Goal: Use online tool/utility: Utilize a website feature to perform a specific function

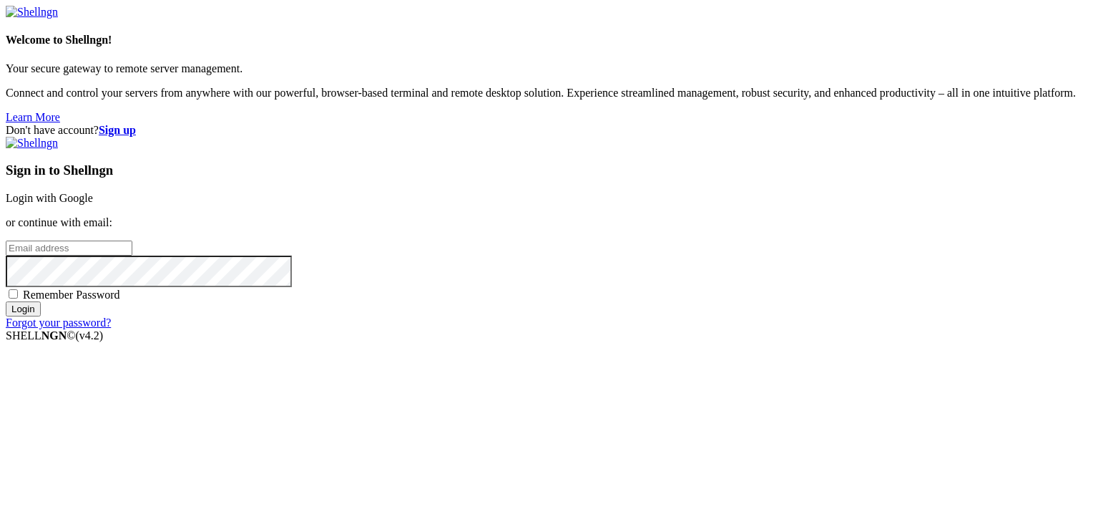
click at [93, 192] on link "Login with Google" at bounding box center [49, 198] width 87 height 12
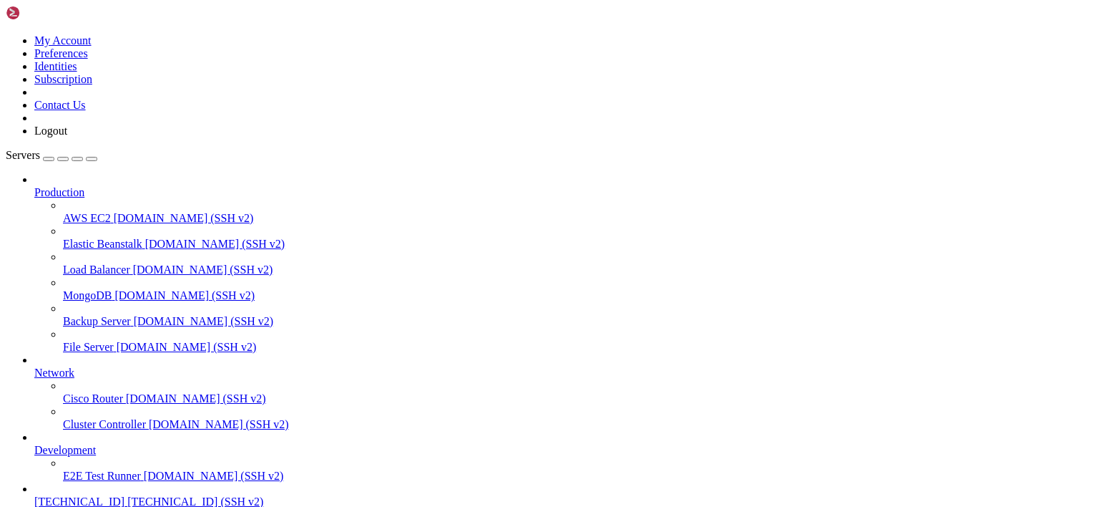
scroll to position [70, 0]
click at [70, 495] on span "[TECHNICAL_ID]" at bounding box center [79, 501] width 90 height 12
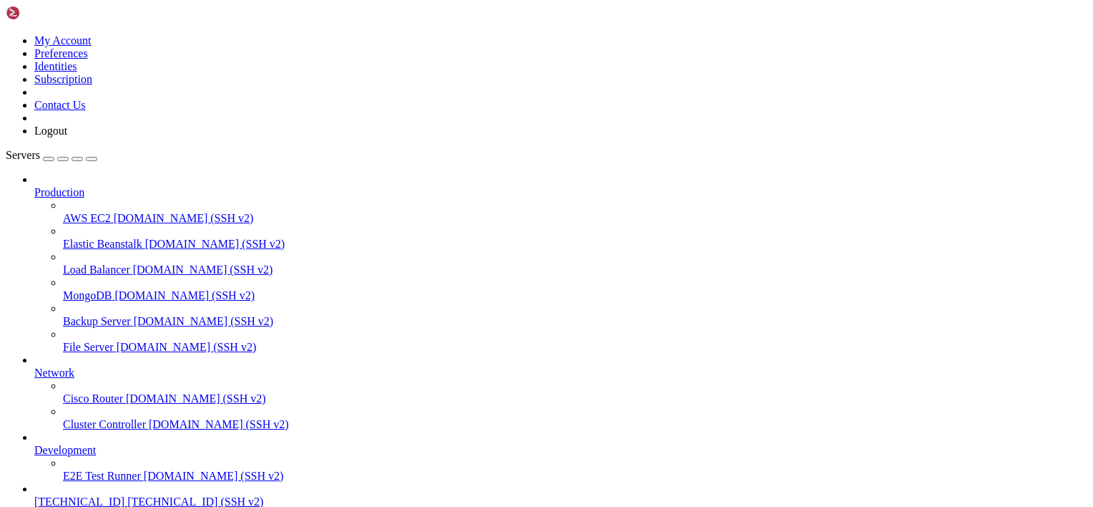
type input "/mnt/sda1/Users/amnesia/Docker/Bots/Darwin"
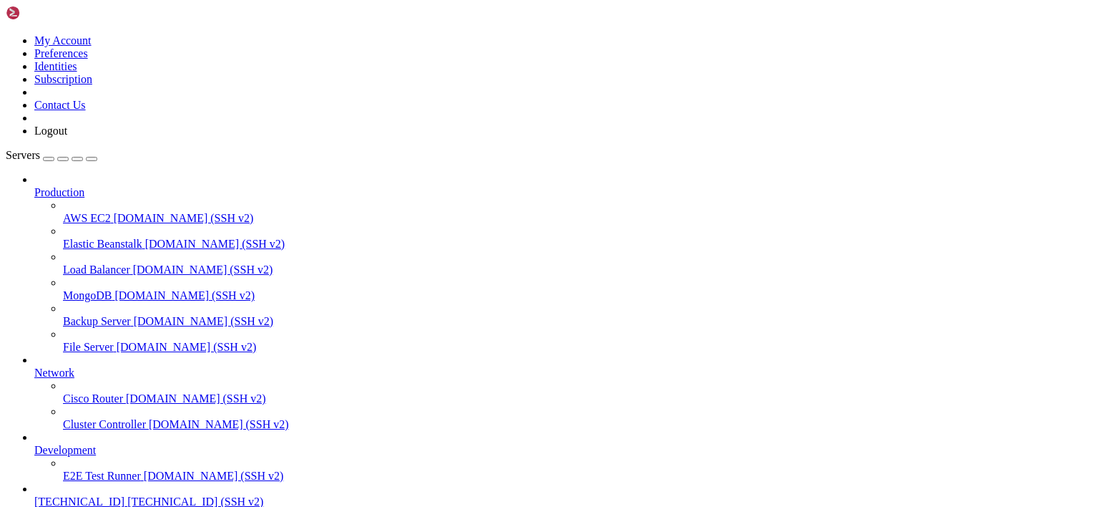
type textarea "--strategy Babico_SMA5xBBmid"
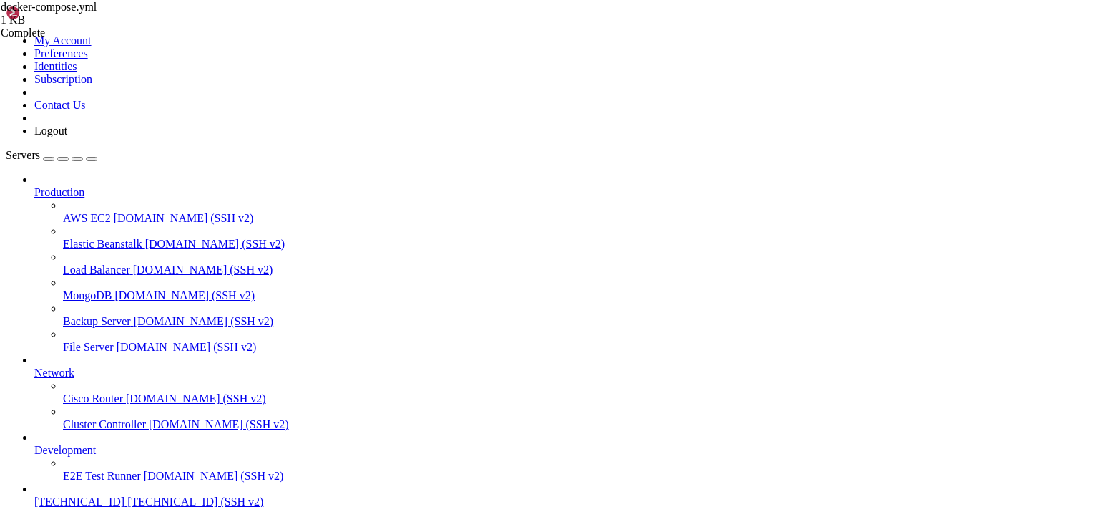
type input "/mnt/sda1/Users/amnesia/Docker/Bots/Darwin/user_data"
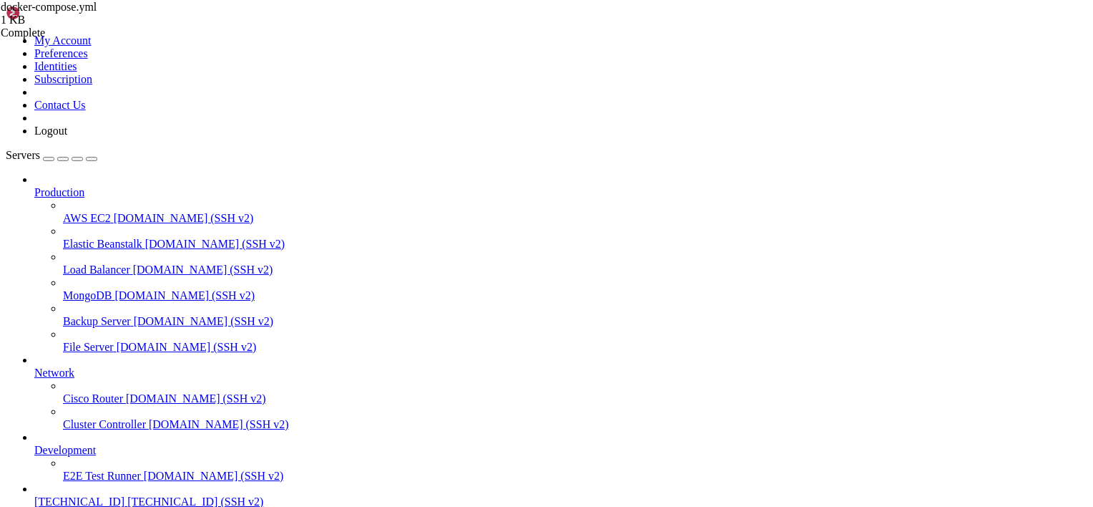
scroll to position [150, 0]
type textarea "} }"
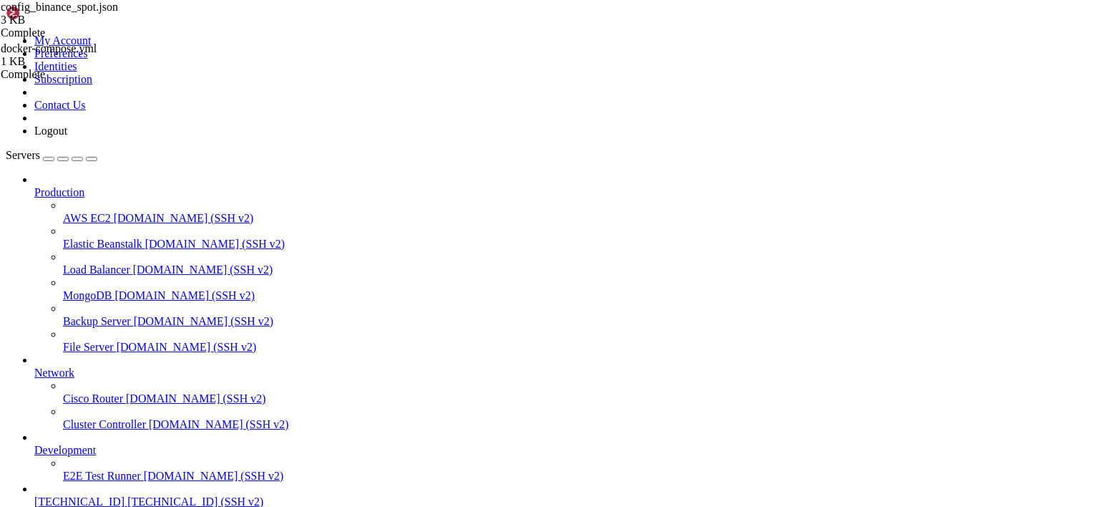
scroll to position [172, 0]
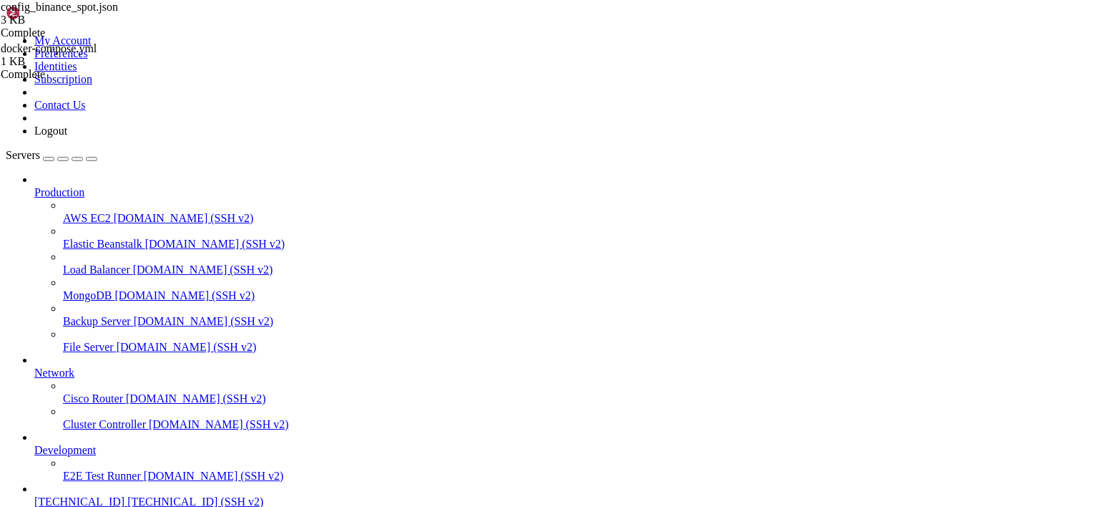
type input "/mnt/sda1/Users/amnesia/Docker/Bots/Darwin/user_data/strategies"
type textarea "'sell'] = 1 return dataframe"
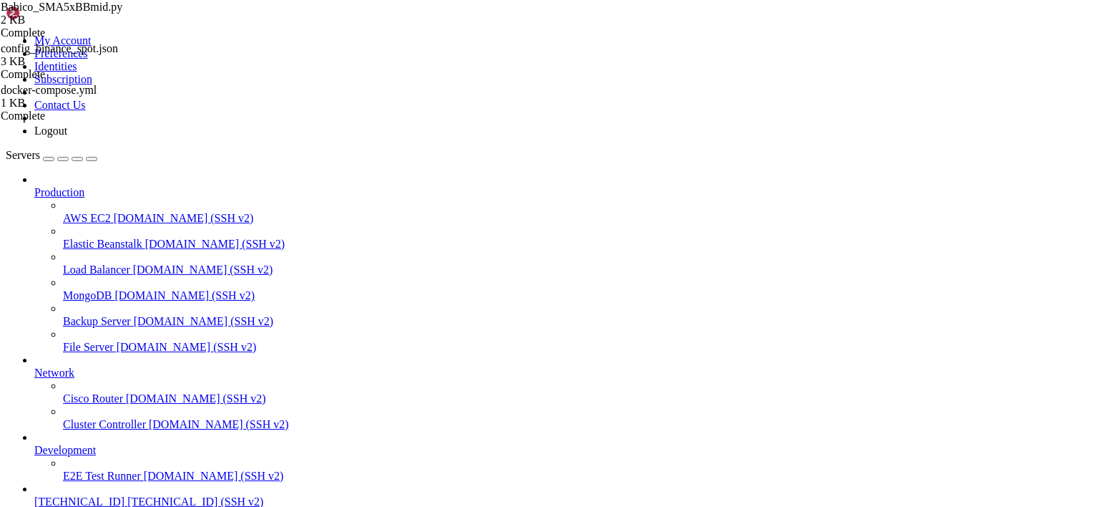
drag, startPoint x: 59, startPoint y: 977, endPoint x: 62, endPoint y: 969, distance: 7.7
copy span "48fb303b74ef"
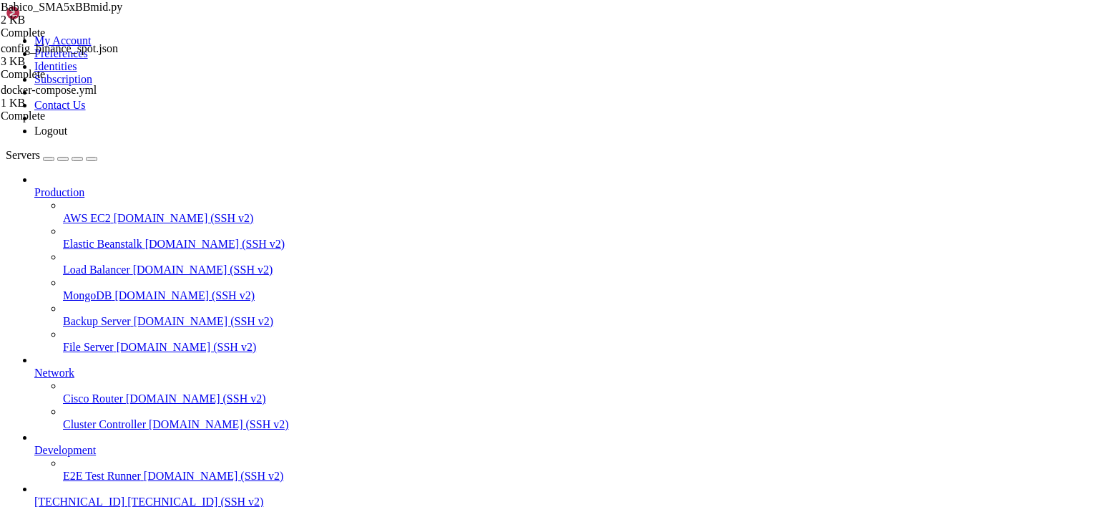
drag, startPoint x: 220, startPoint y: 910, endPoint x: 165, endPoint y: 974, distance: 84.3
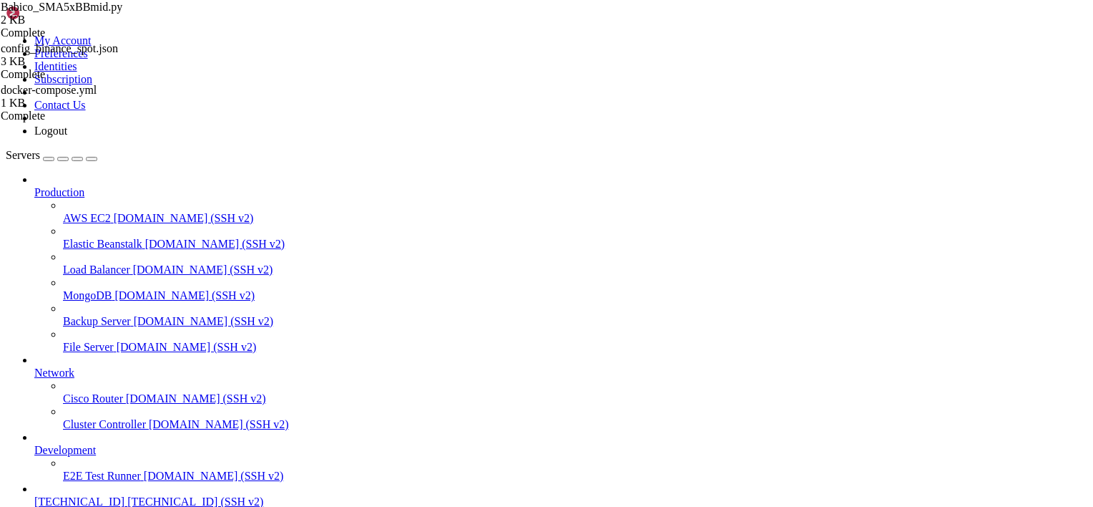
drag, startPoint x: 230, startPoint y: 1084, endPoint x: 162, endPoint y: 1038, distance: 81.4
drag, startPoint x: 150, startPoint y: 1038, endPoint x: 85, endPoint y: 1033, distance: 64.6
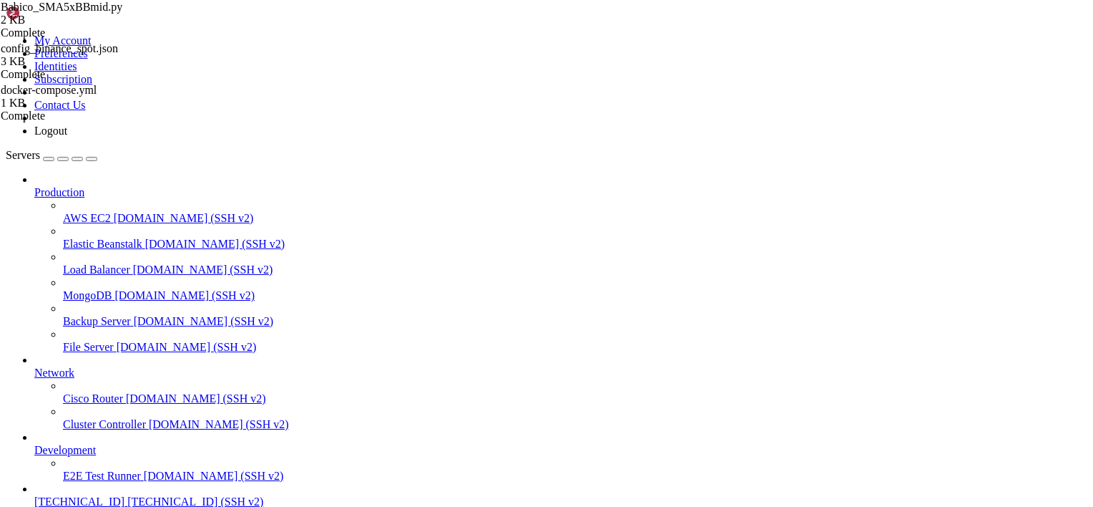
scroll to position [377, 0]
drag, startPoint x: 167, startPoint y: 1073, endPoint x: 142, endPoint y: 1064, distance: 26.5
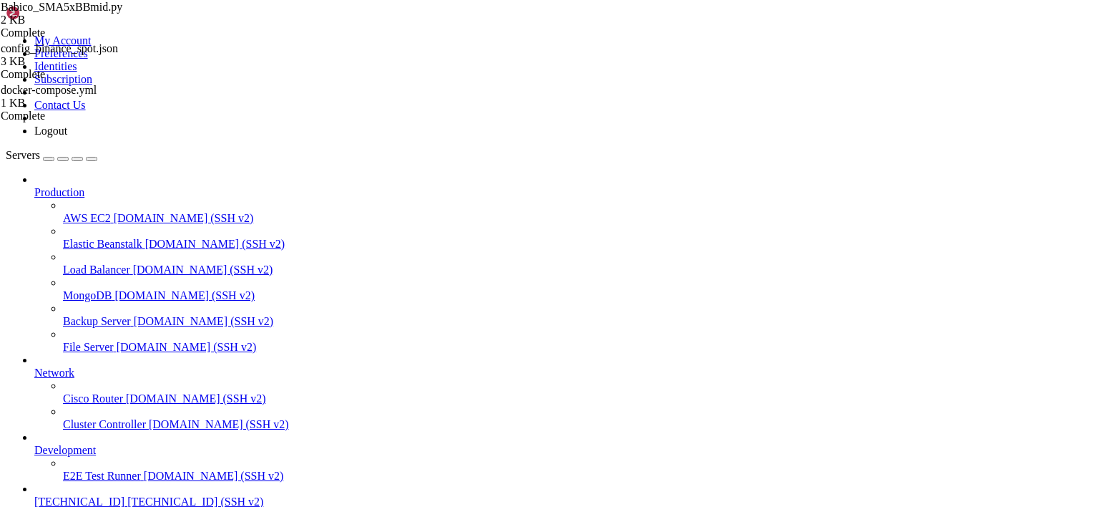
drag, startPoint x: 47, startPoint y: 1101, endPoint x: 47, endPoint y: 1133, distance: 31.5
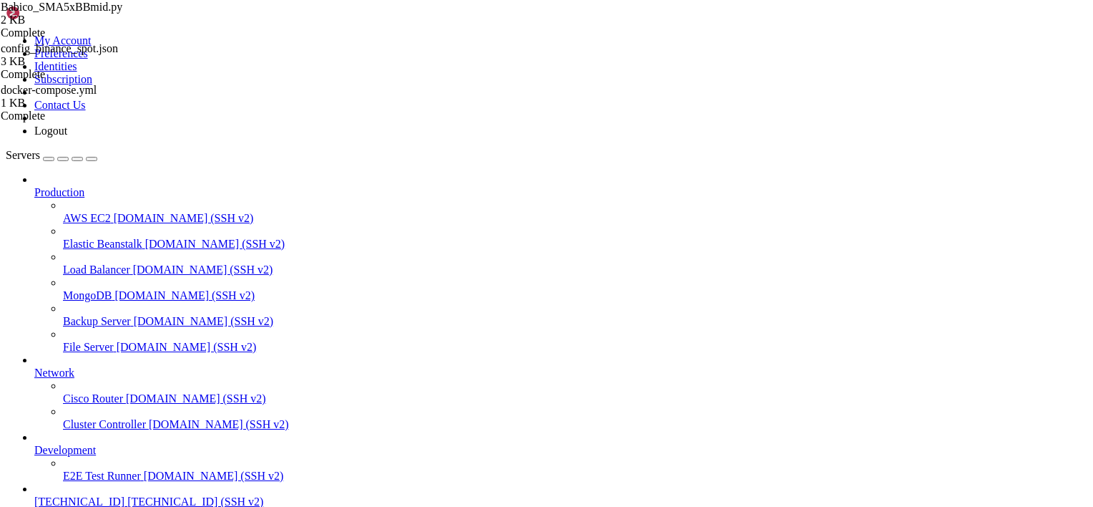
drag, startPoint x: 313, startPoint y: 1046, endPoint x: 173, endPoint y: 1050, distance: 140.3
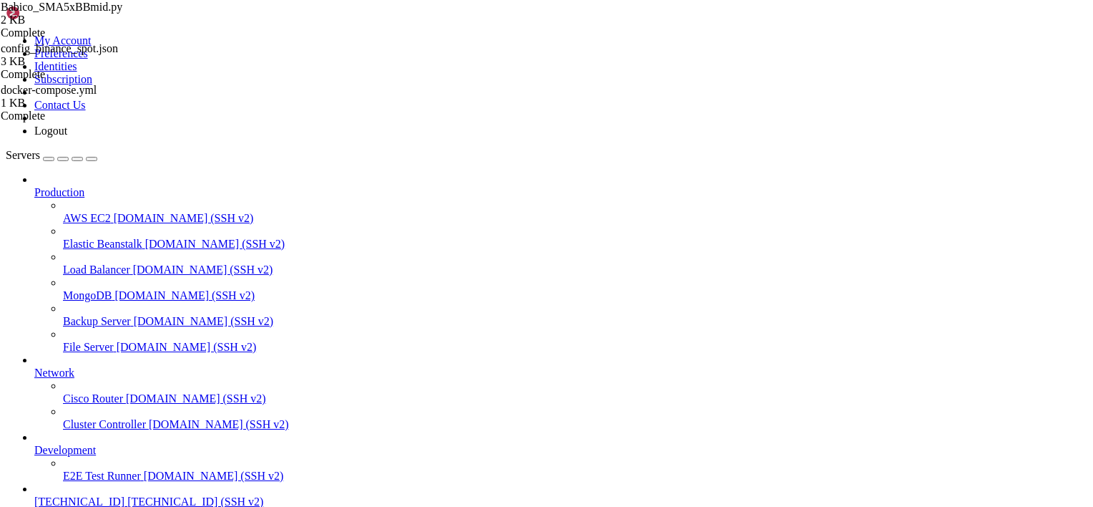
type input "/mnt/sda1/Users/amnesia/Docker"
type textarea "echo "✅ All services processed.""
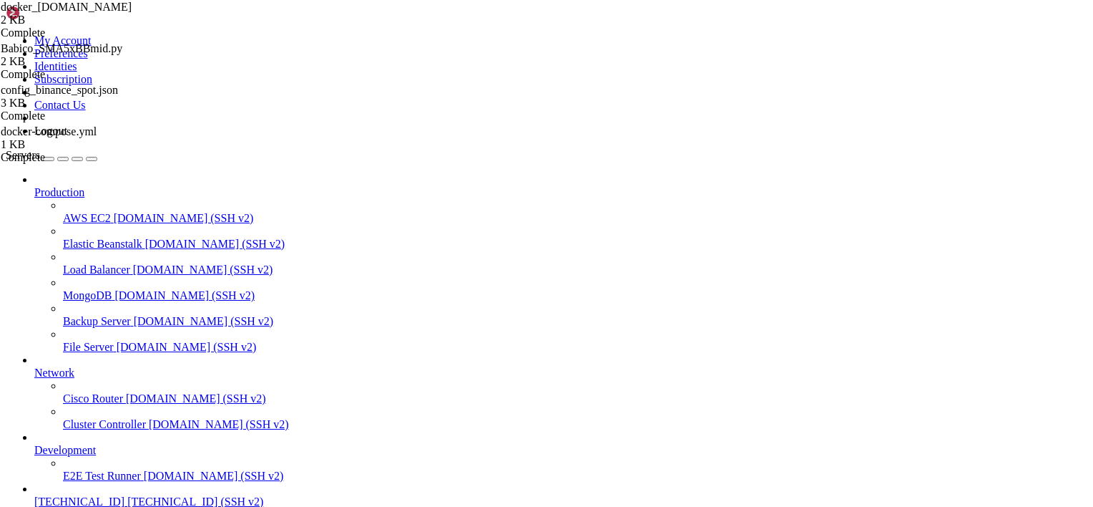
type input "/mnt/sda1/Users/amnesia/Docker/Webservices/Swag"
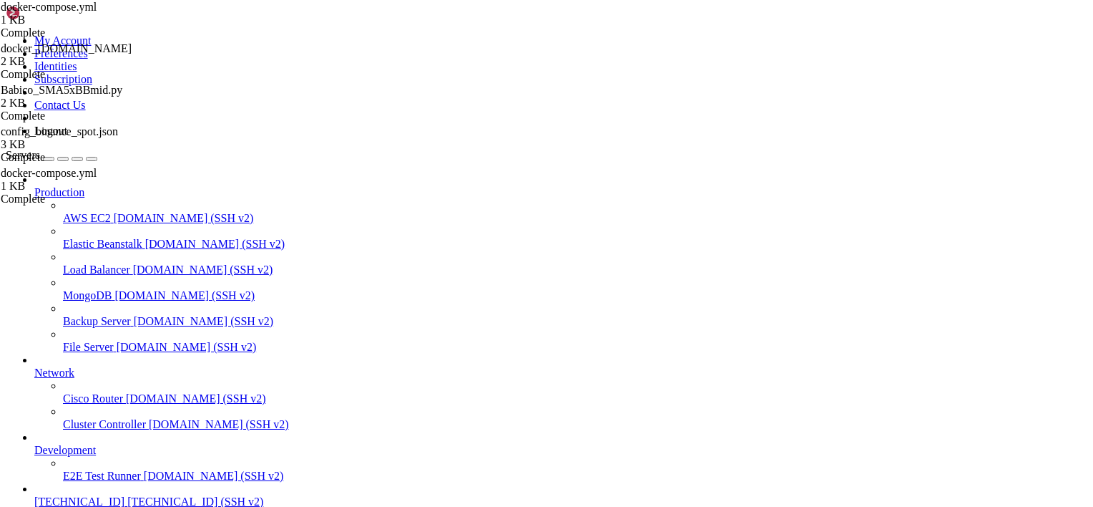
drag, startPoint x: 327, startPoint y: 104, endPoint x: 192, endPoint y: 94, distance: 134.9
type textarea "- ./data:/config"
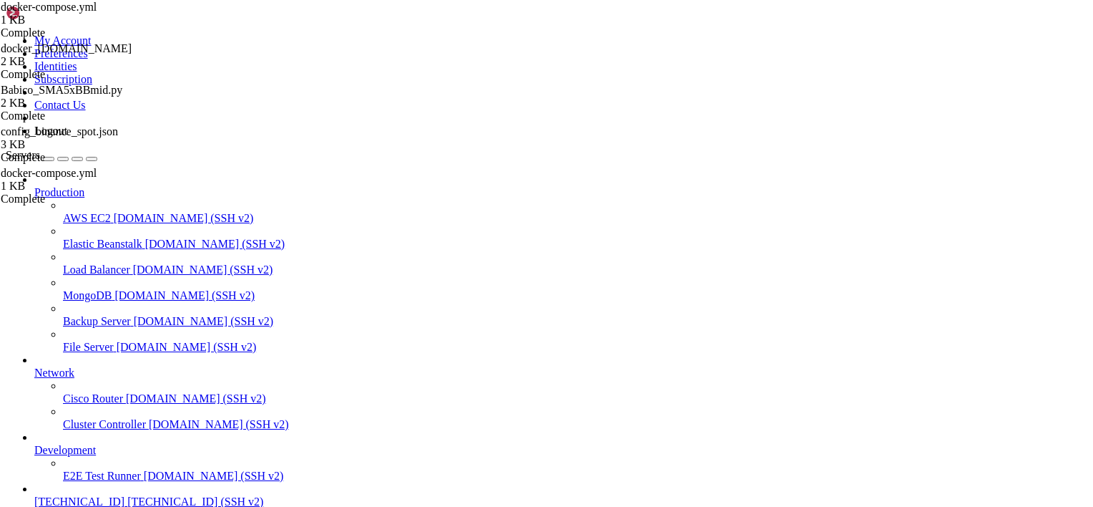
type input "/mnt/sda1/Users/amnesia/Docker"
type textarea "echo "✅ All services processed.""
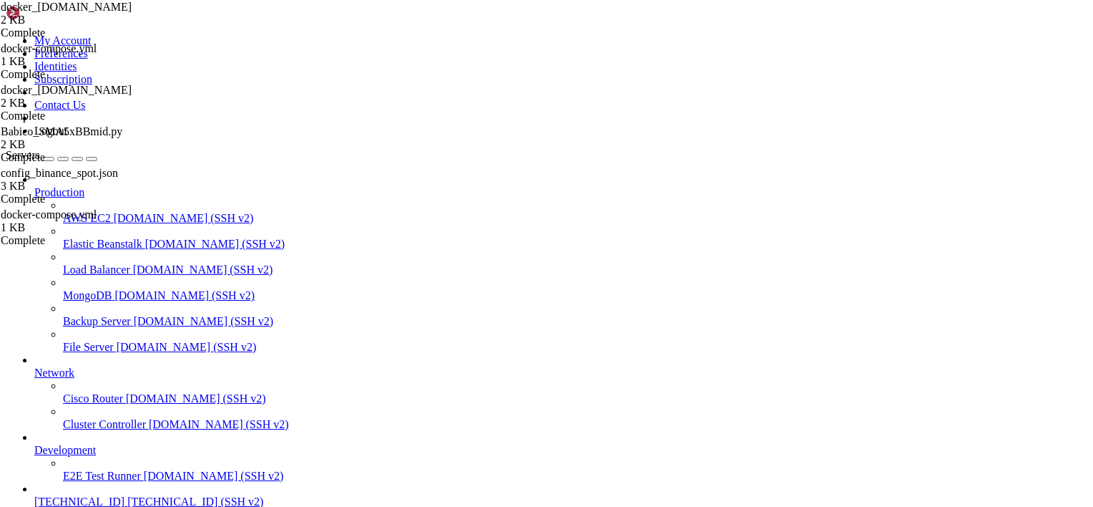
paste textarea
type textarea "echo "✅ All services processed.""
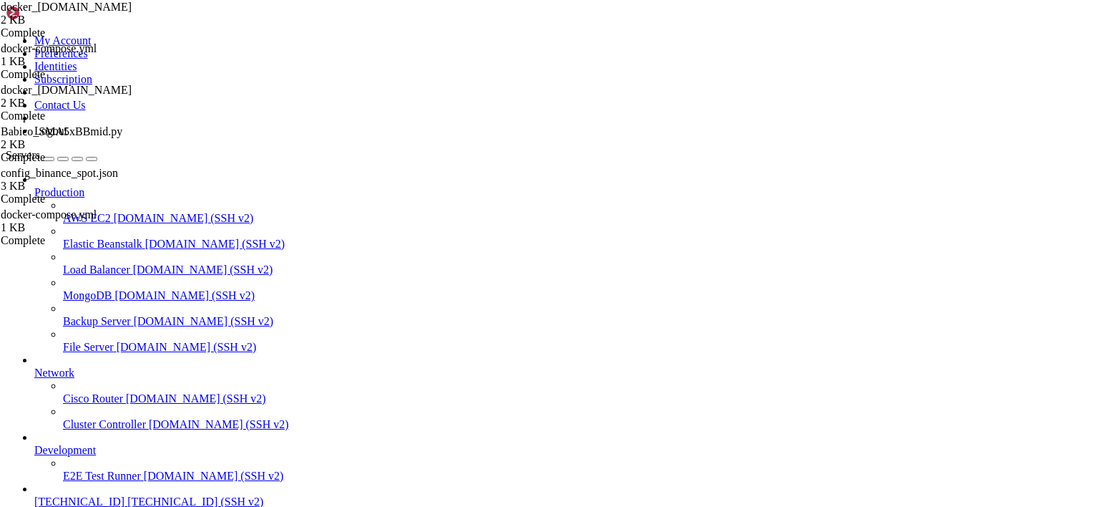
drag, startPoint x: 77, startPoint y: 1173, endPoint x: 452, endPoint y: 1173, distance: 375.6
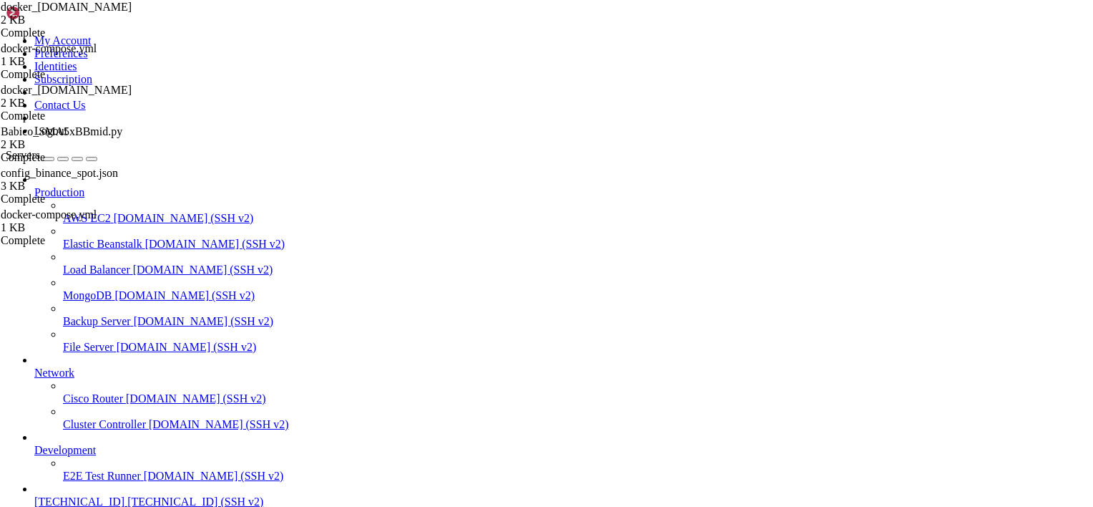
drag, startPoint x: 434, startPoint y: 1173, endPoint x: 300, endPoint y: 990, distance: 227.4
drag, startPoint x: 275, startPoint y: 1085, endPoint x: 164, endPoint y: 1041, distance: 120.1
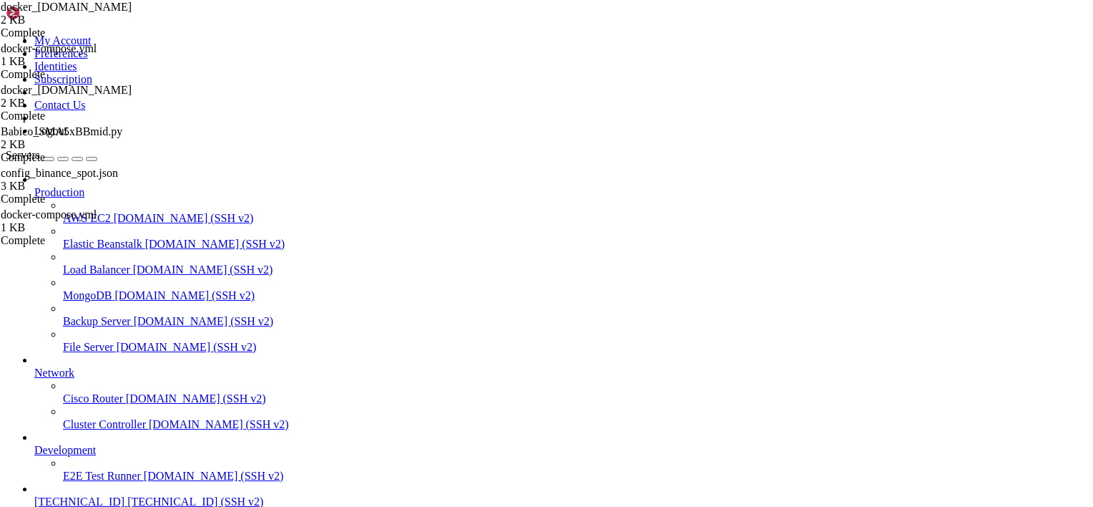
drag, startPoint x: 9, startPoint y: 1167, endPoint x: 409, endPoint y: 1218, distance: 403.3
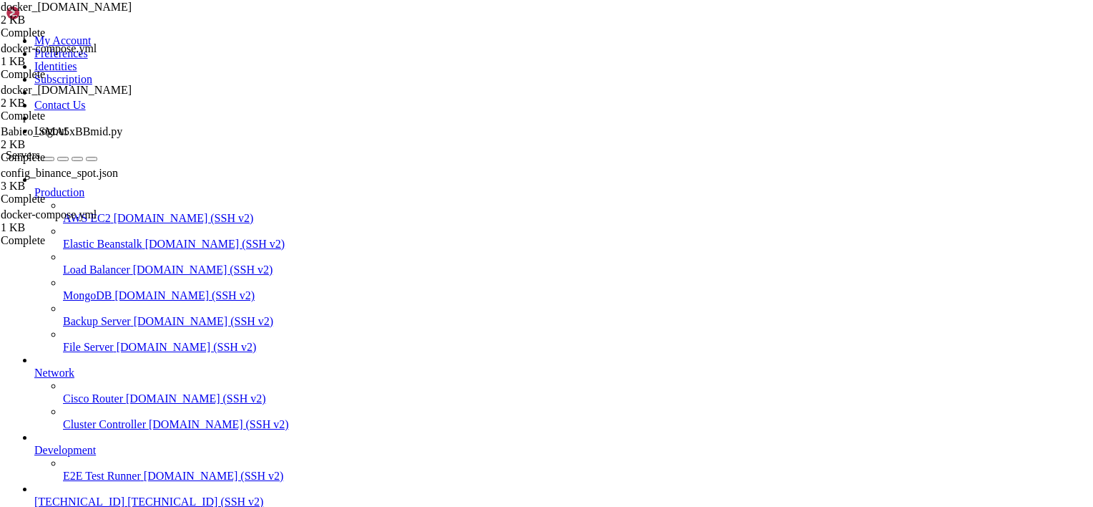
scroll to position [238450, 0]
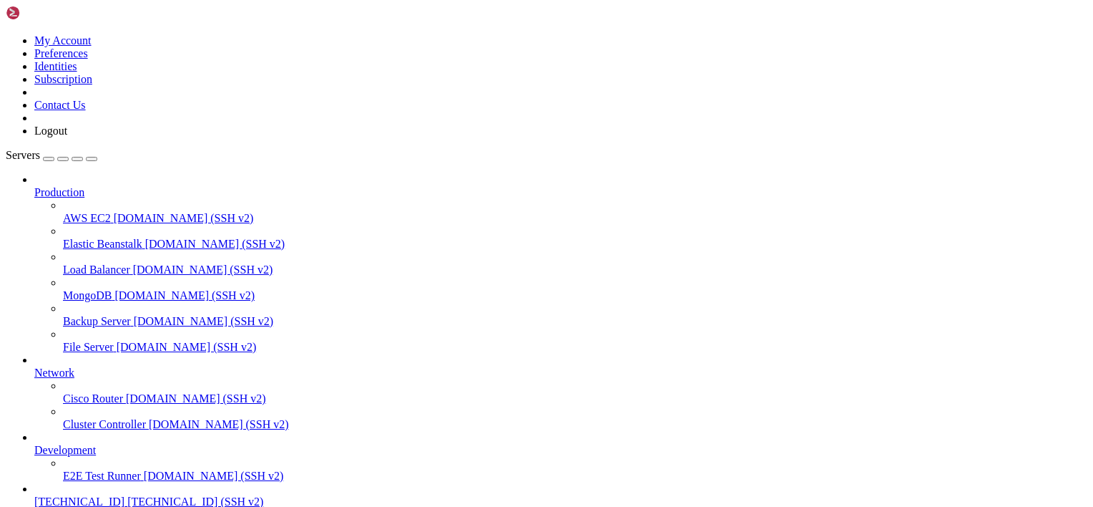
scroll to position [70, 0]
click at [84, 495] on span "[TECHNICAL_ID]" at bounding box center [79, 501] width 90 height 12
drag, startPoint x: 182, startPoint y: 892, endPoint x: 78, endPoint y: 884, distance: 104.7
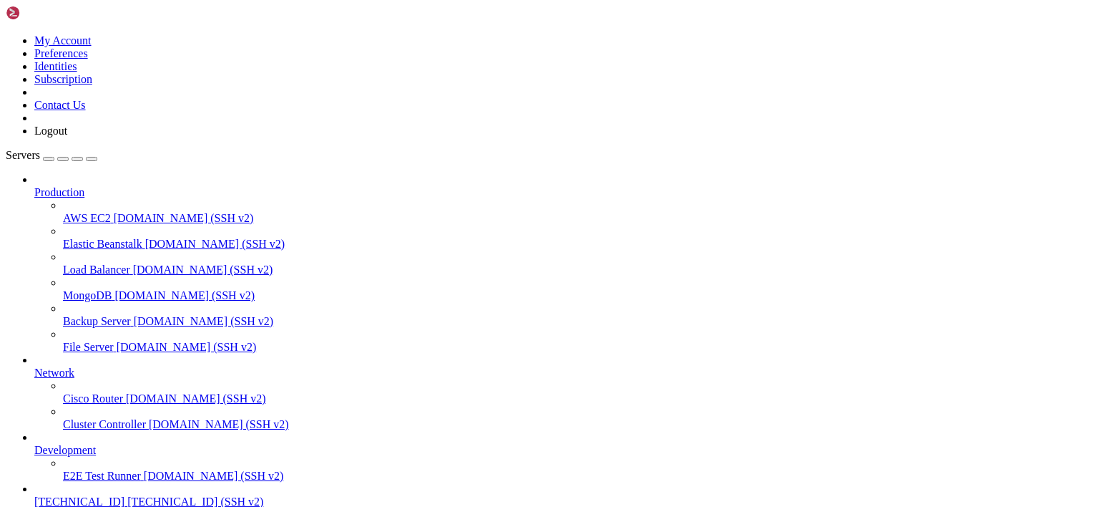
drag, startPoint x: 176, startPoint y: 872, endPoint x: 59, endPoint y: 937, distance: 133.2
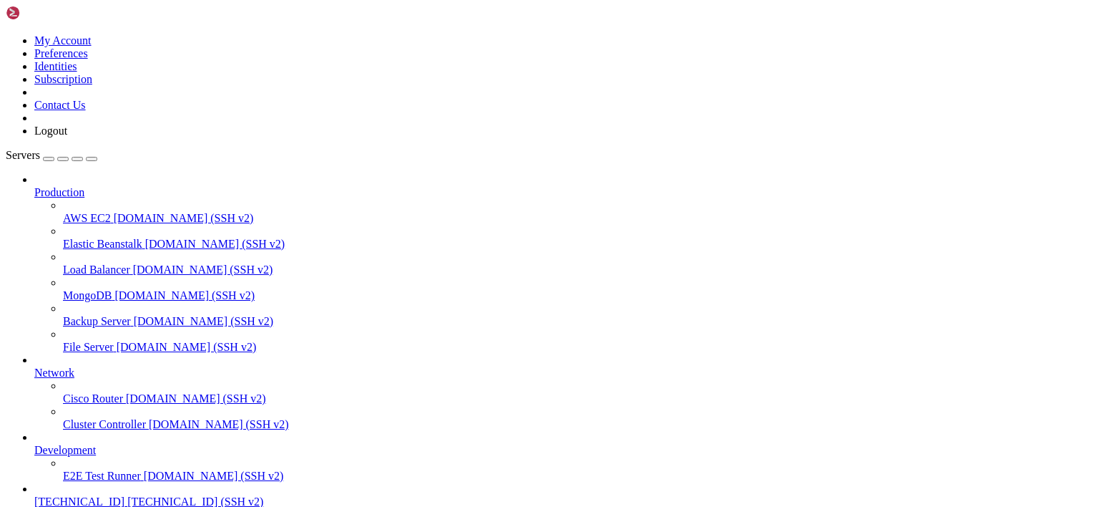
drag, startPoint x: 107, startPoint y: 1074, endPoint x: 68, endPoint y: 1067, distance: 40.0
drag, startPoint x: 180, startPoint y: 1058, endPoint x: 96, endPoint y: 1043, distance: 85.8
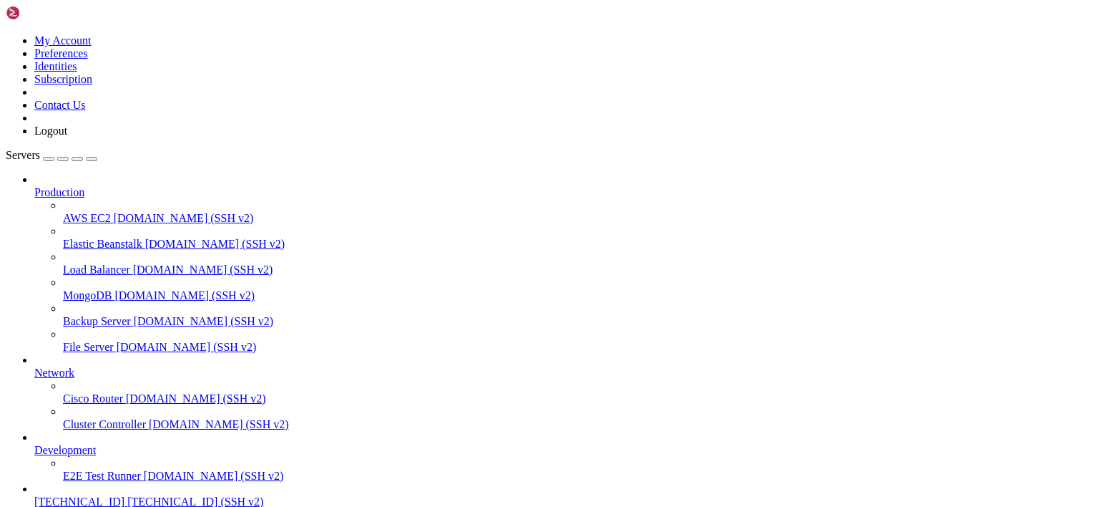
drag, startPoint x: 101, startPoint y: 943, endPoint x: 231, endPoint y: 935, distance: 130.5
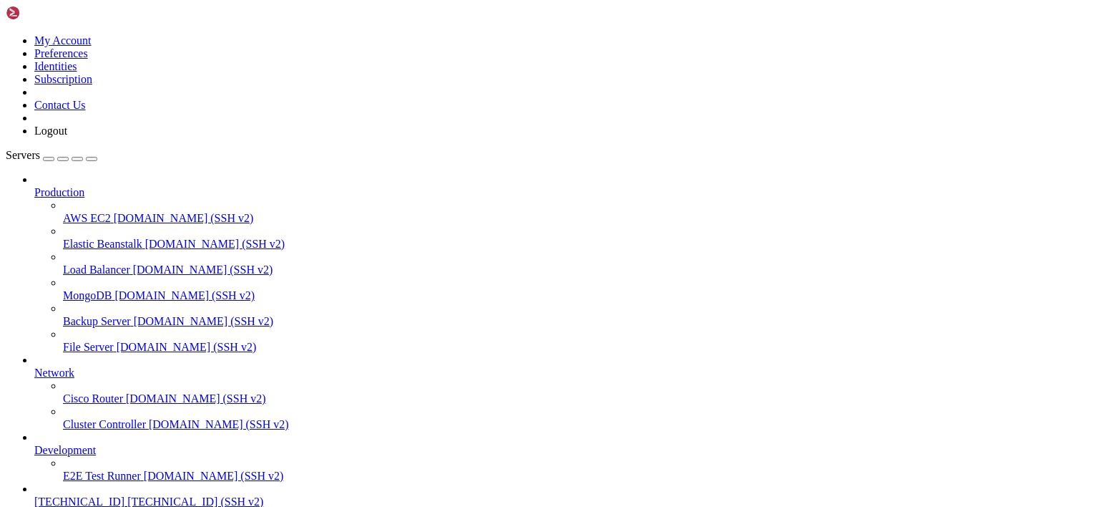
drag, startPoint x: 350, startPoint y: 918, endPoint x: 746, endPoint y: 919, distance: 396.4
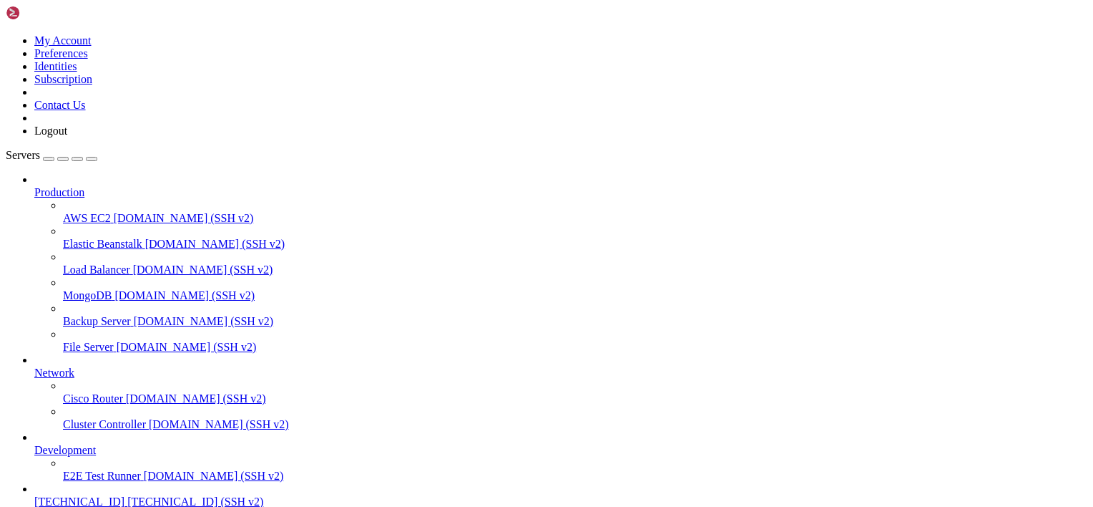
drag, startPoint x: 570, startPoint y: 918, endPoint x: 718, endPoint y: 916, distance: 148.1
drag, startPoint x: 394, startPoint y: 927, endPoint x: 597, endPoint y: 925, distance: 203.9
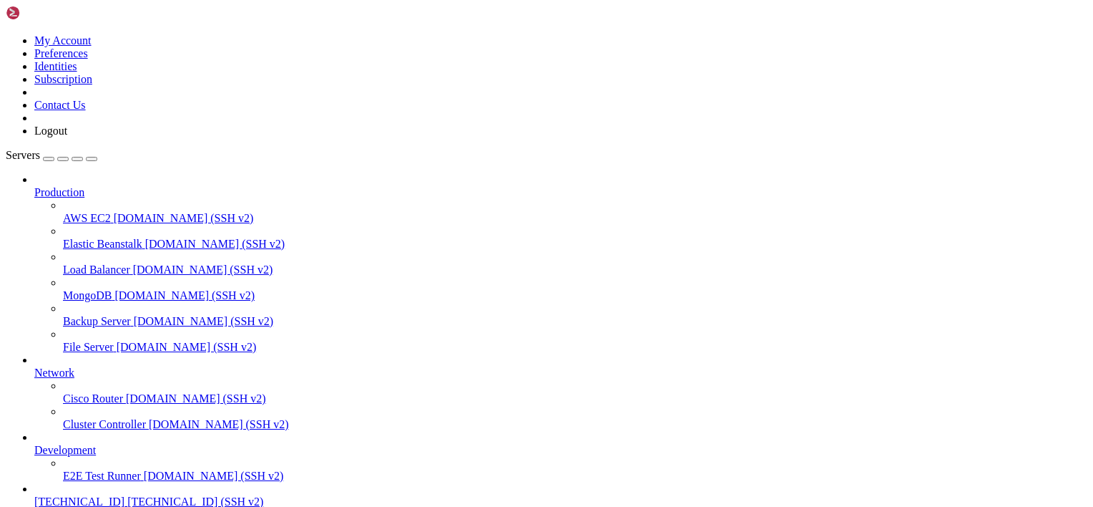
drag, startPoint x: 413, startPoint y: 945, endPoint x: 505, endPoint y: 939, distance: 92.5
drag, startPoint x: 386, startPoint y: 844, endPoint x: 658, endPoint y: 848, distance: 271.9
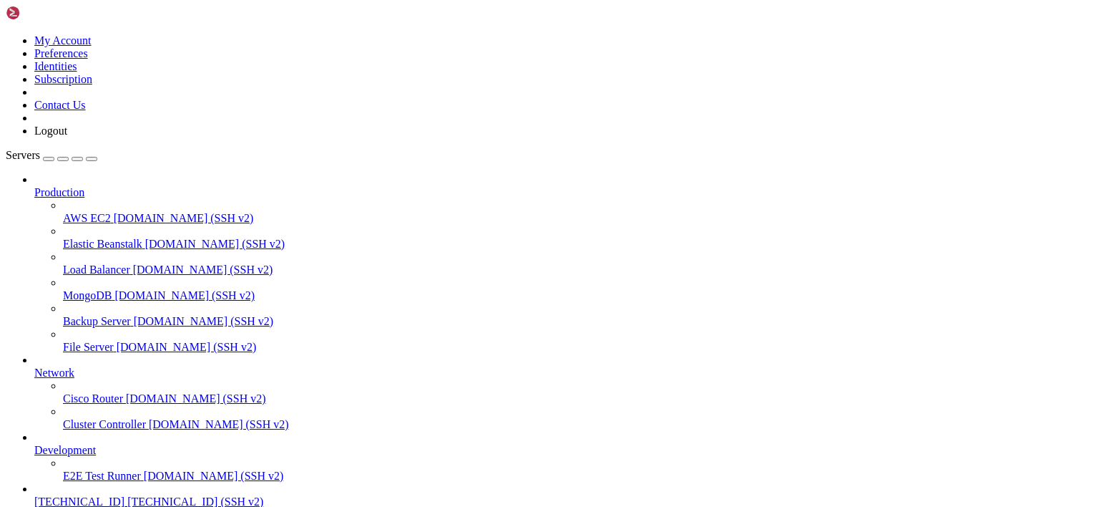
drag, startPoint x: 11, startPoint y: 918, endPoint x: 504, endPoint y: 941, distance: 493.5
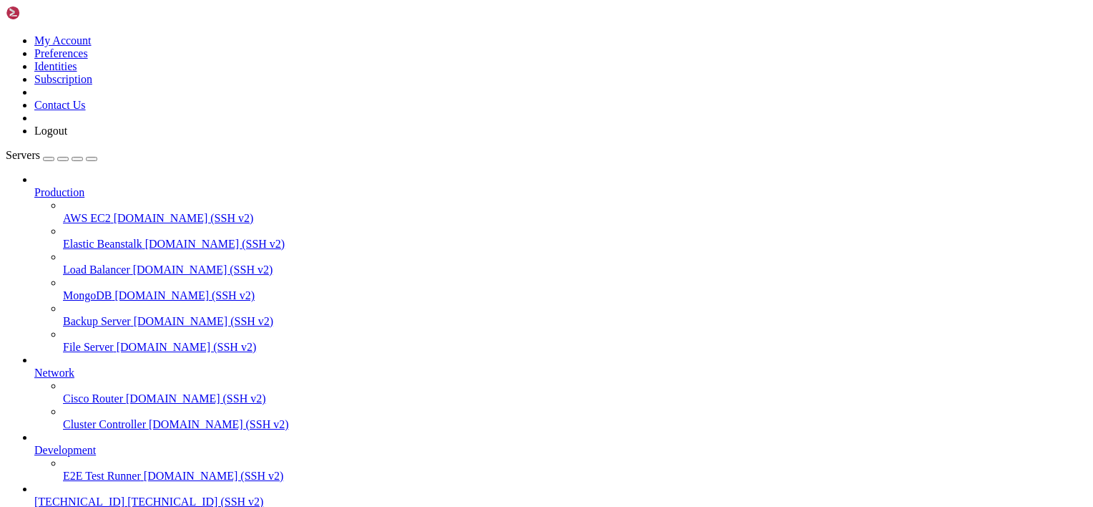
drag, startPoint x: 499, startPoint y: 941, endPoint x: 11, endPoint y: 920, distance: 488.4
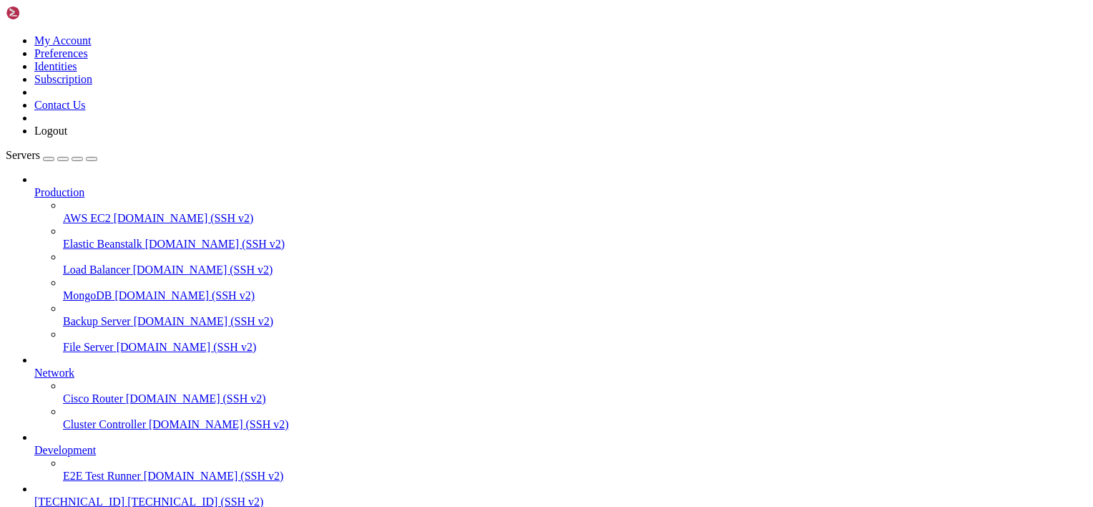
drag, startPoint x: 374, startPoint y: 922, endPoint x: 294, endPoint y: 945, distance: 83.5
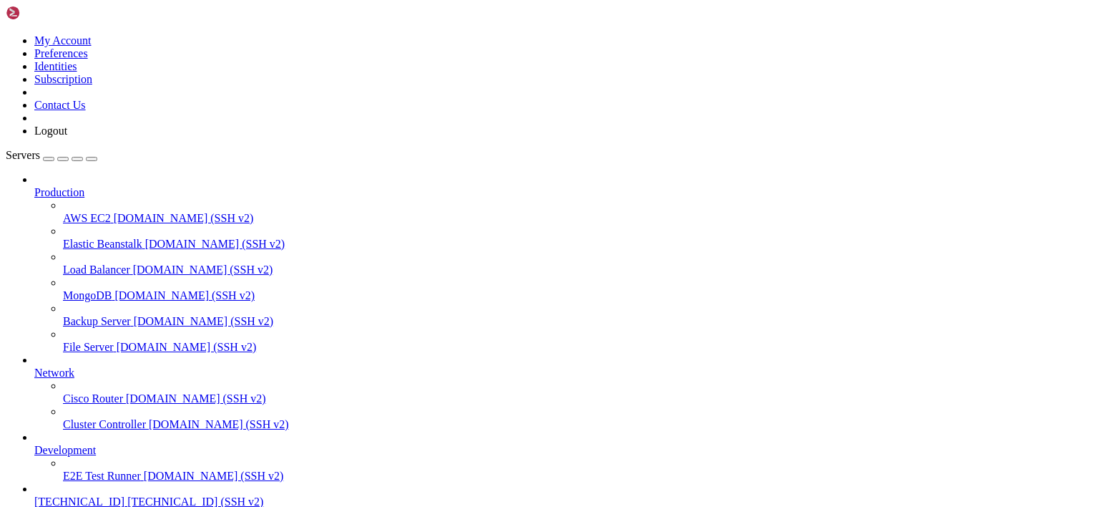
drag, startPoint x: 191, startPoint y: 934, endPoint x: 191, endPoint y: 919, distance: 15.0
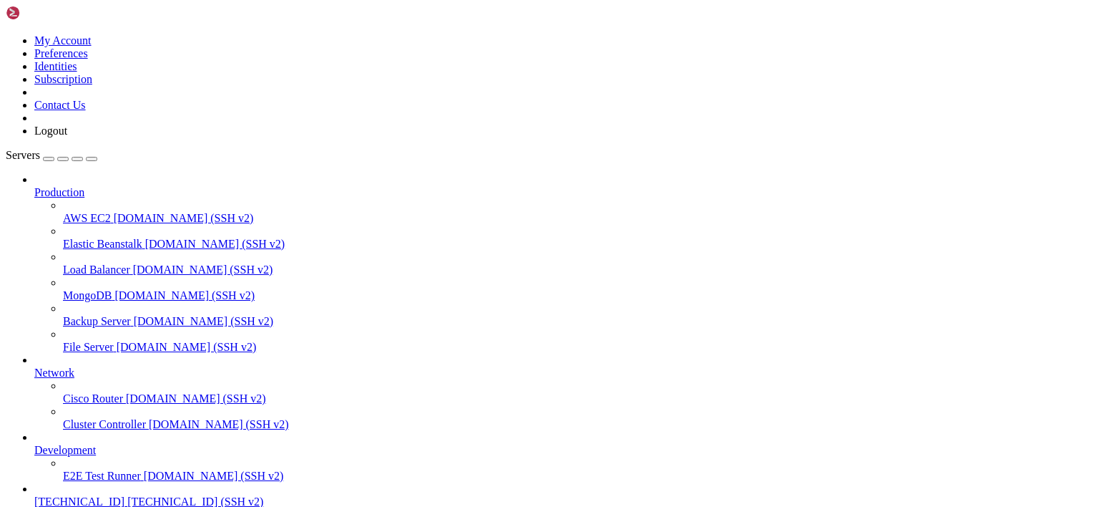
drag, startPoint x: 414, startPoint y: 915, endPoint x: 283, endPoint y: 924, distance: 131.9
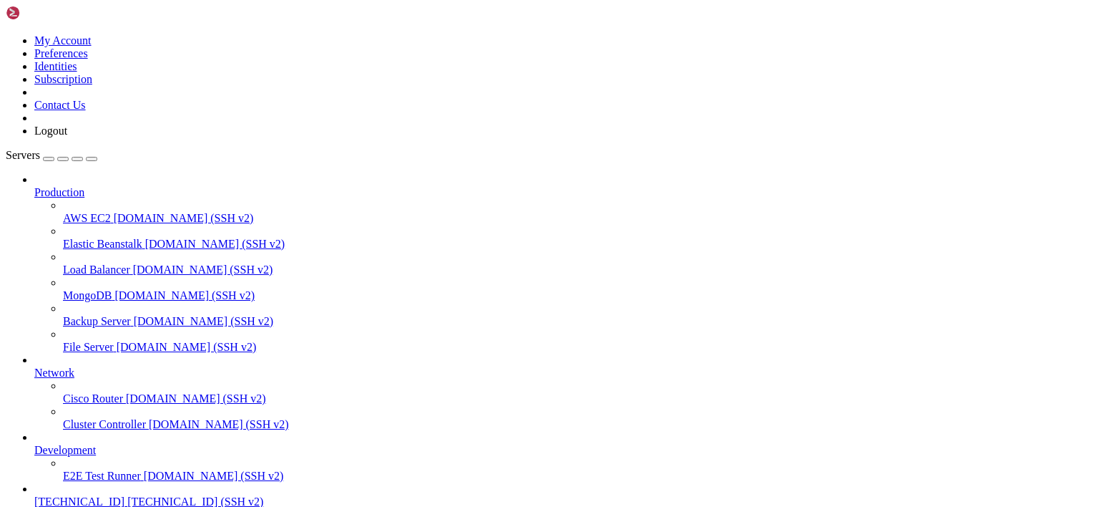
drag, startPoint x: 680, startPoint y: 907, endPoint x: 535, endPoint y: 902, distance: 145.3
